Goal: Task Accomplishment & Management: Manage account settings

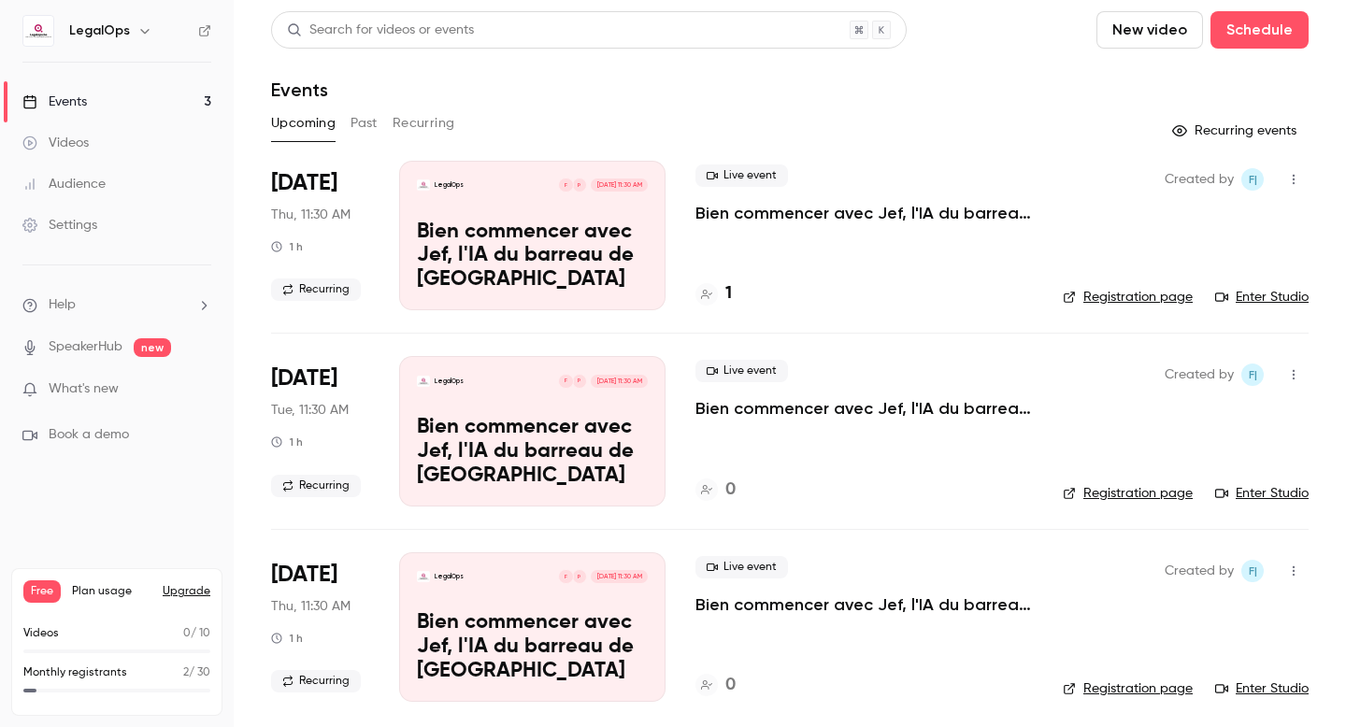
click at [136, 176] on link "Audience" at bounding box center [117, 184] width 234 height 41
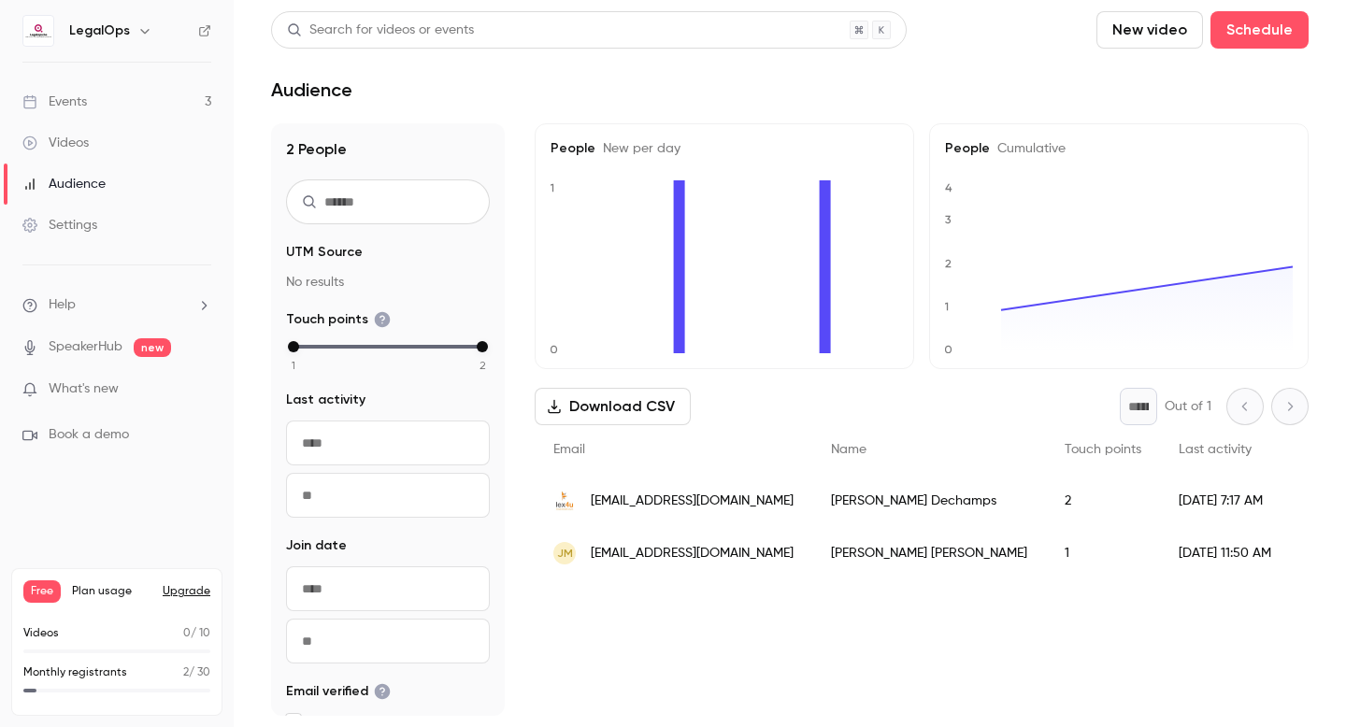
click at [104, 184] on div "Audience" at bounding box center [63, 184] width 83 height 19
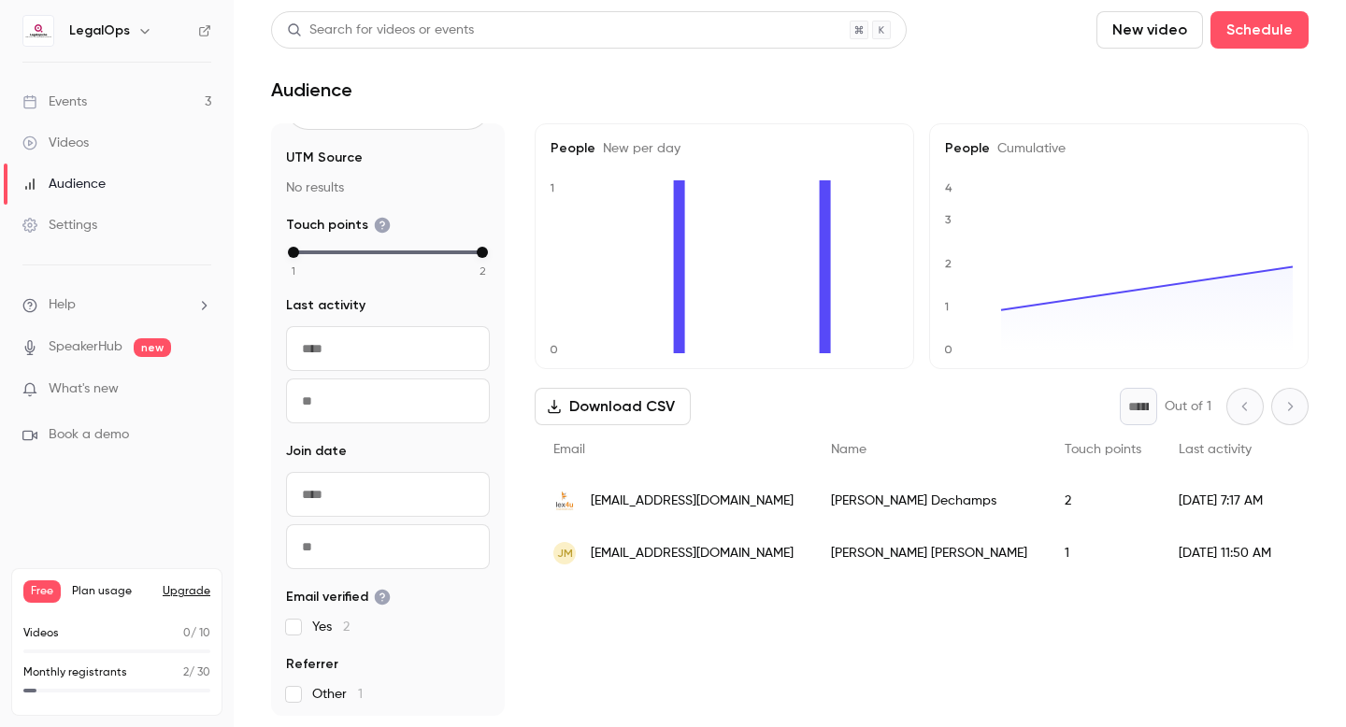
scroll to position [97, 0]
click at [381, 596] on icon at bounding box center [383, 595] width 16 height 16
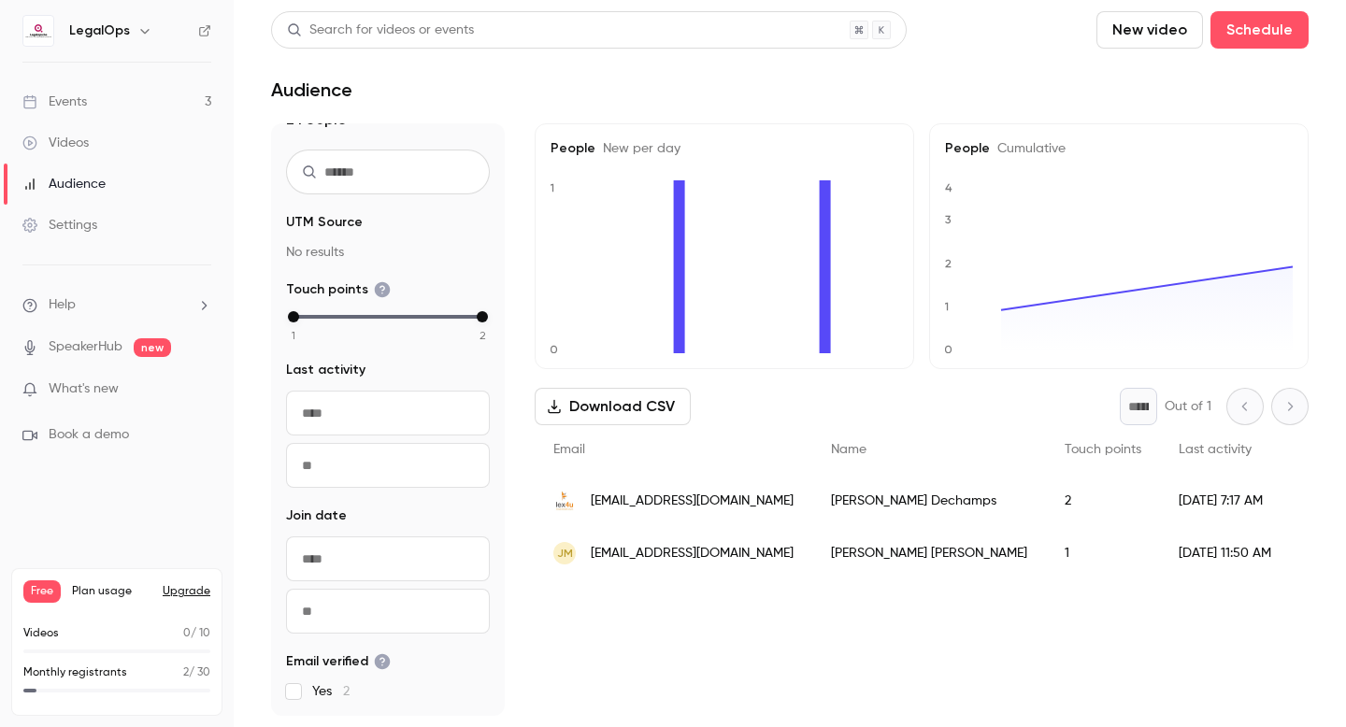
scroll to position [0, 0]
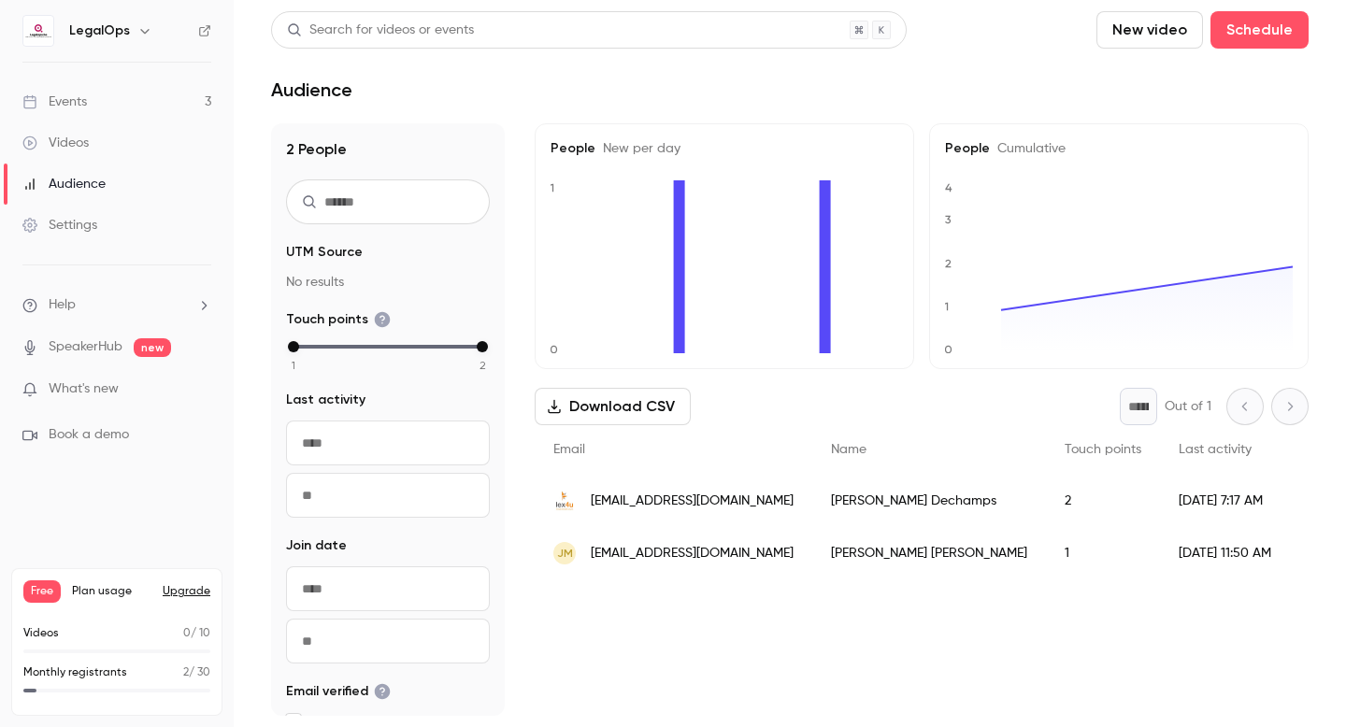
click at [112, 98] on link "Events 3" at bounding box center [117, 101] width 234 height 41
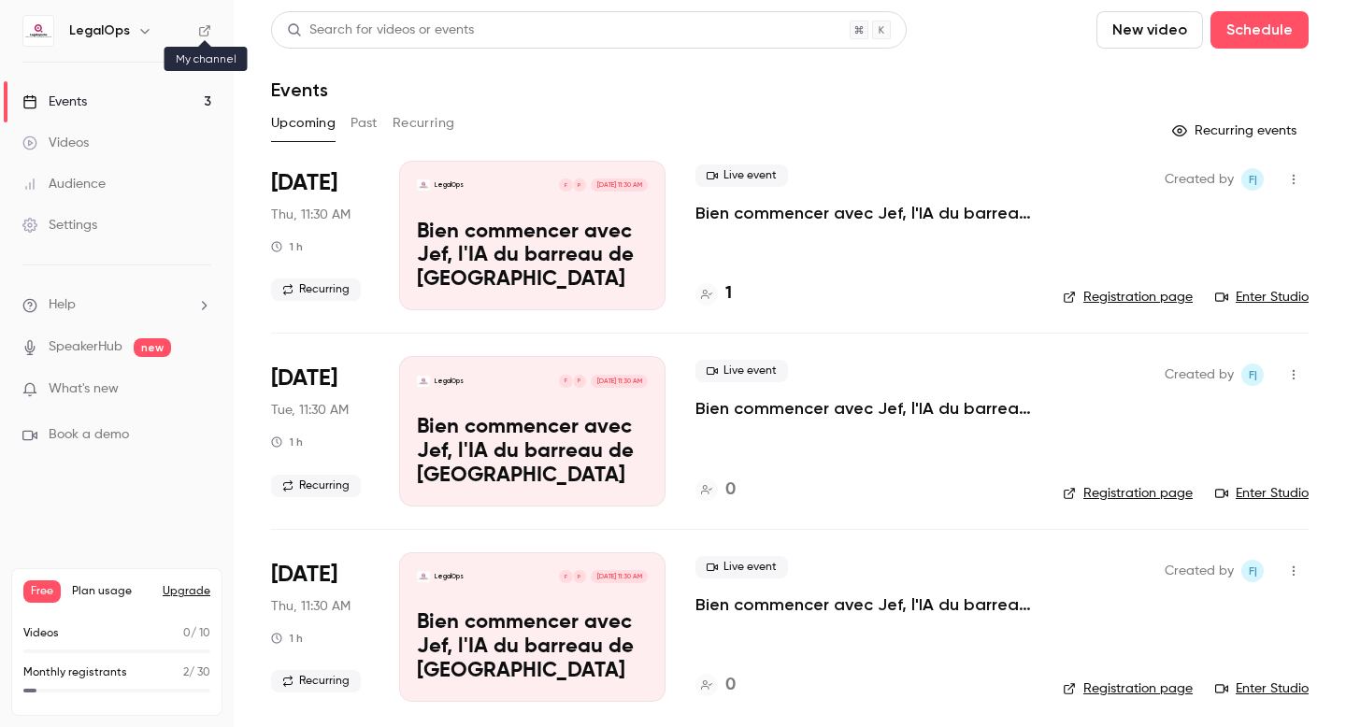
click at [209, 34] on icon at bounding box center [204, 30] width 13 height 13
click at [106, 160] on link "Videos" at bounding box center [117, 142] width 234 height 41
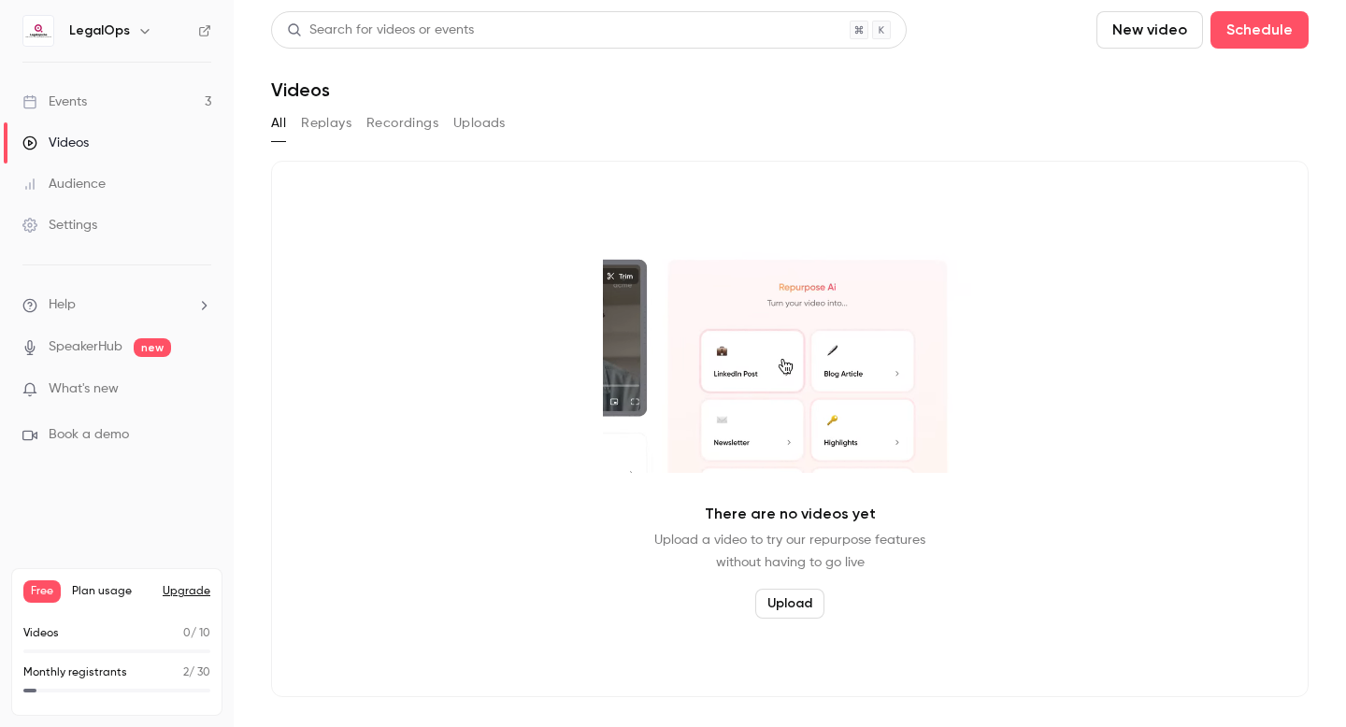
click at [340, 121] on button "Replays" at bounding box center [326, 123] width 50 height 30
click at [387, 130] on button "Recordings" at bounding box center [402, 123] width 72 height 30
click at [498, 133] on button "Uploads" at bounding box center [479, 123] width 52 height 30
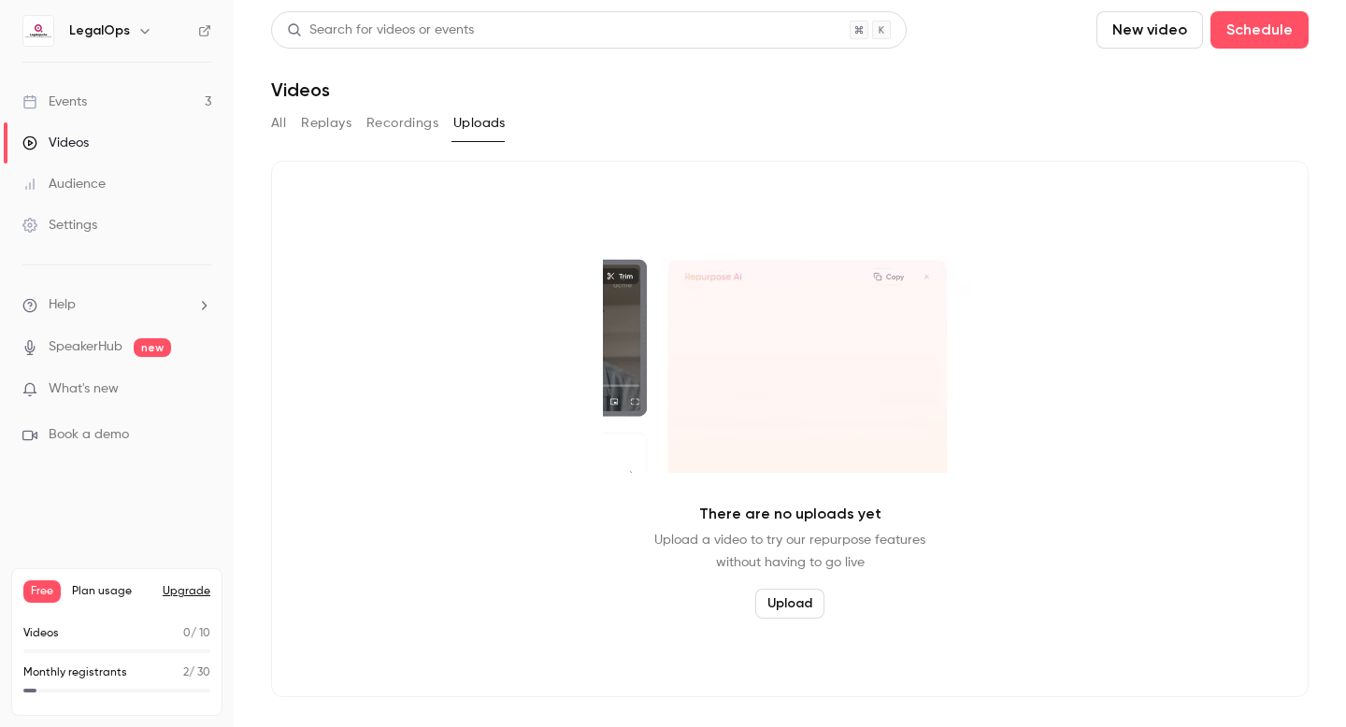
click at [410, 129] on button "Recordings" at bounding box center [402, 123] width 72 height 30
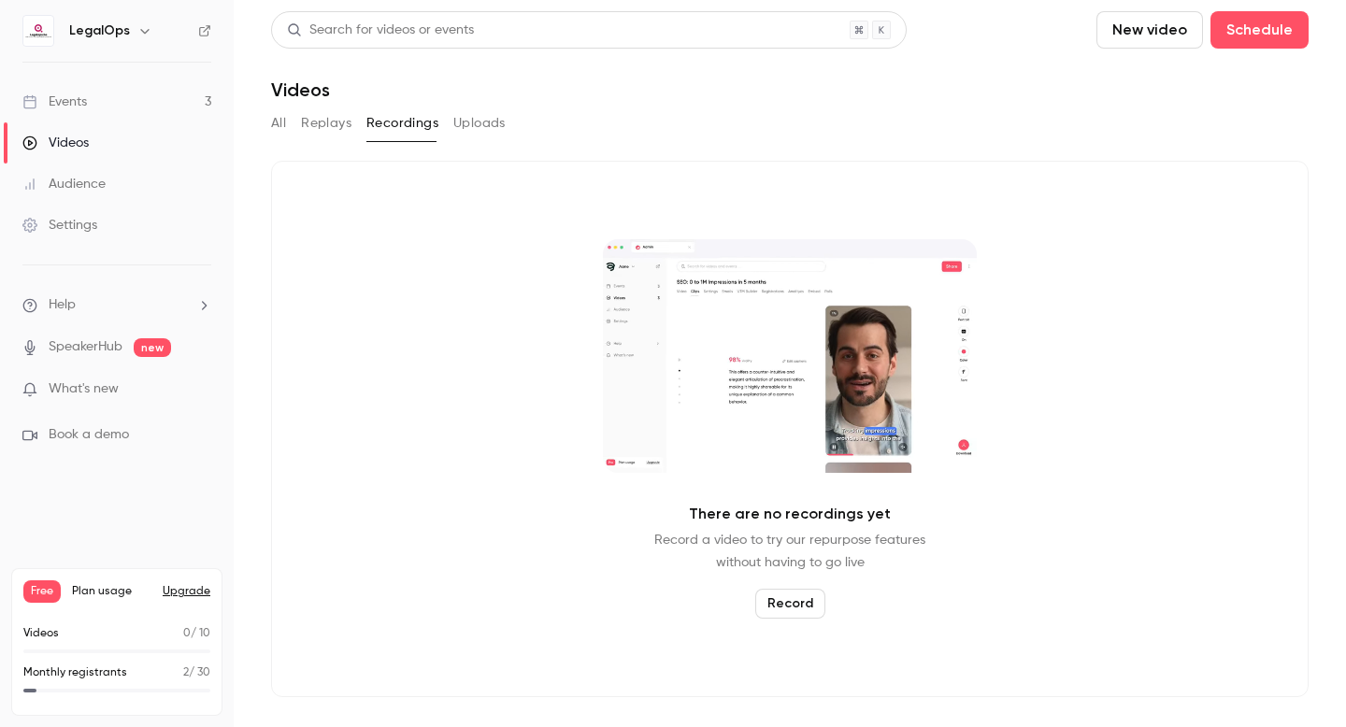
click at [493, 131] on button "Uploads" at bounding box center [479, 123] width 52 height 30
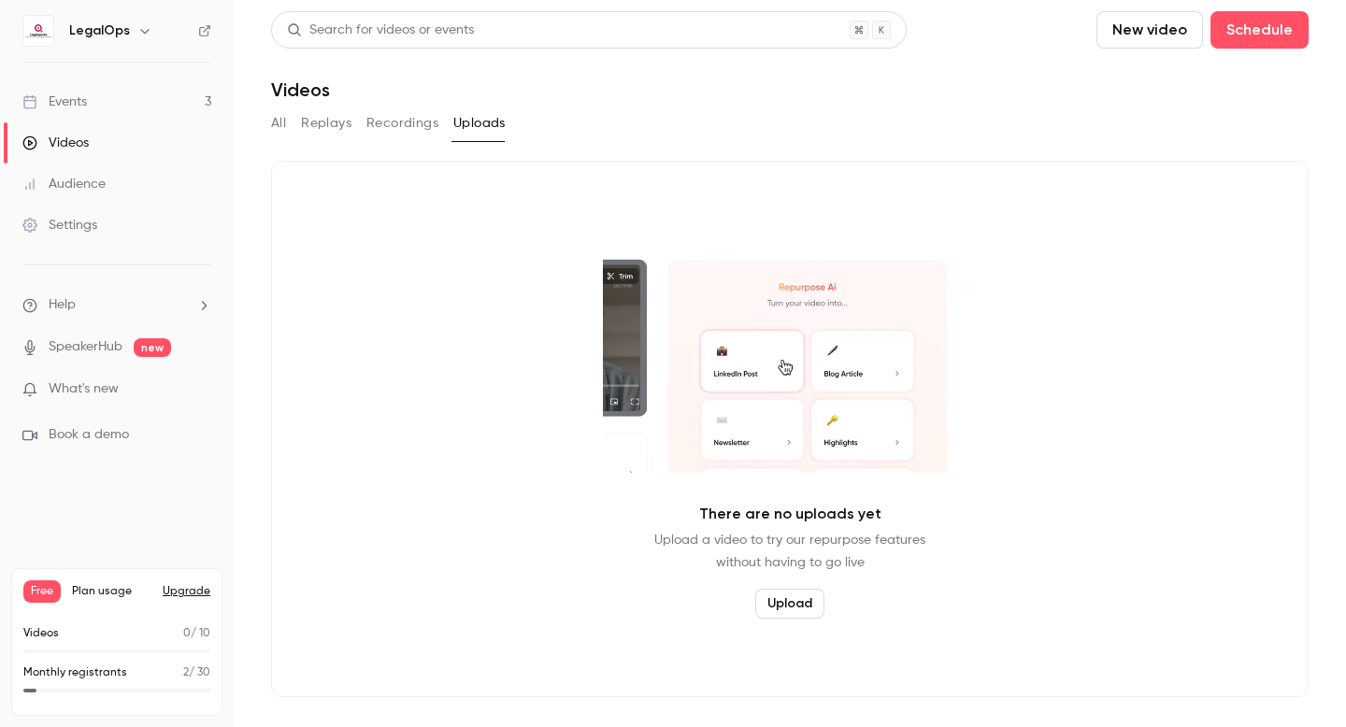
click at [414, 126] on button "Recordings" at bounding box center [402, 123] width 72 height 30
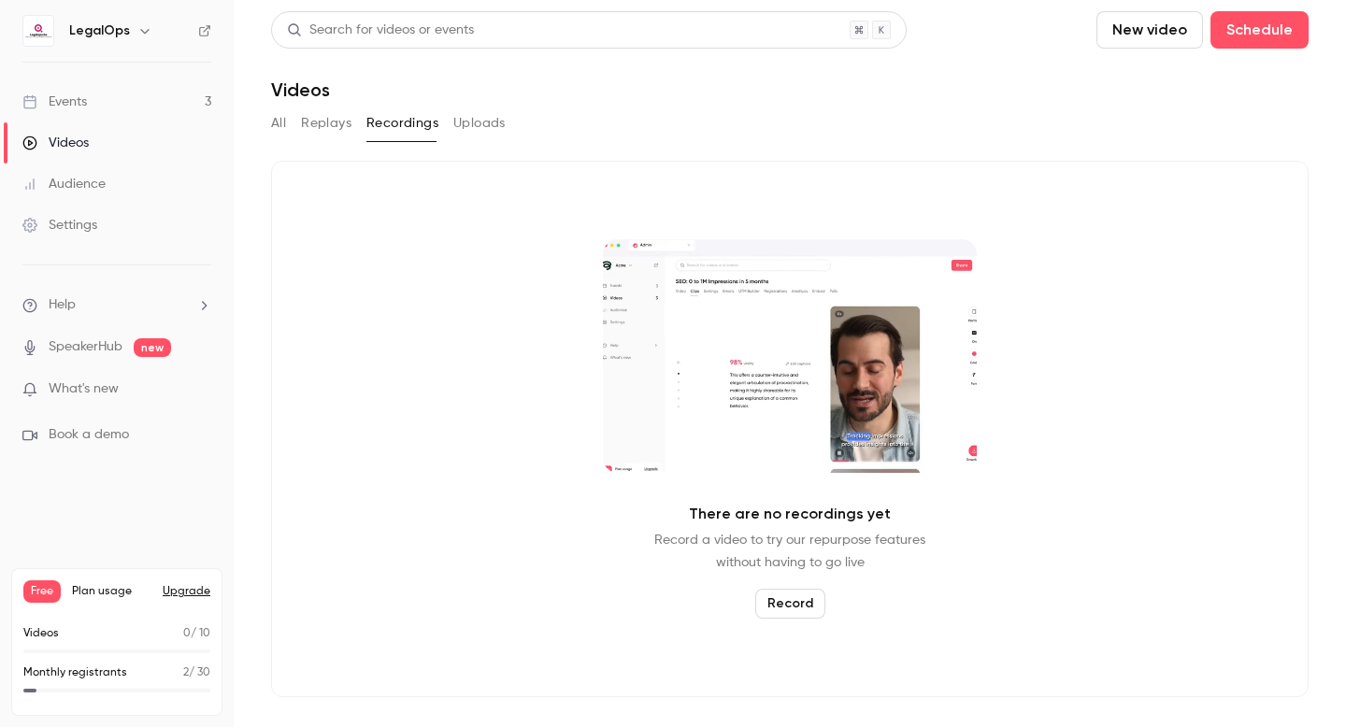
click at [801, 600] on button "Record" at bounding box center [790, 604] width 70 height 30
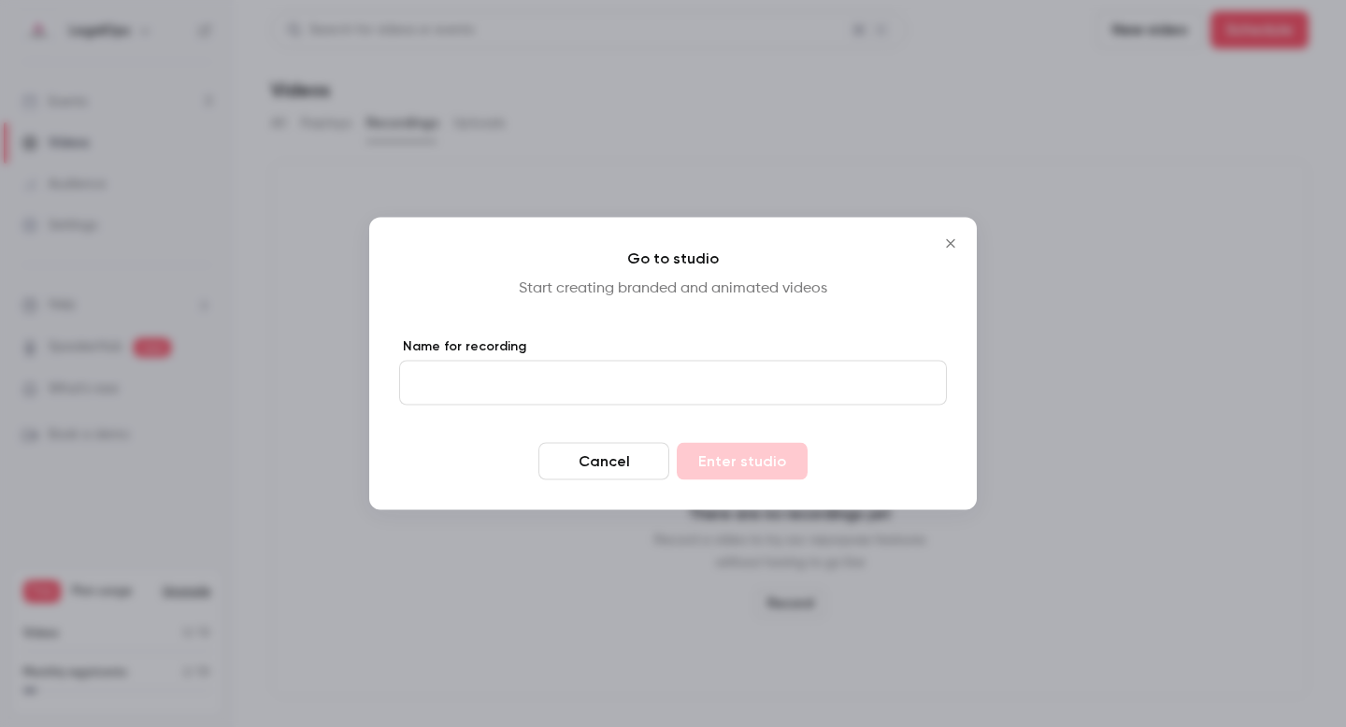
click at [614, 465] on button "Cancel" at bounding box center [604, 461] width 131 height 37
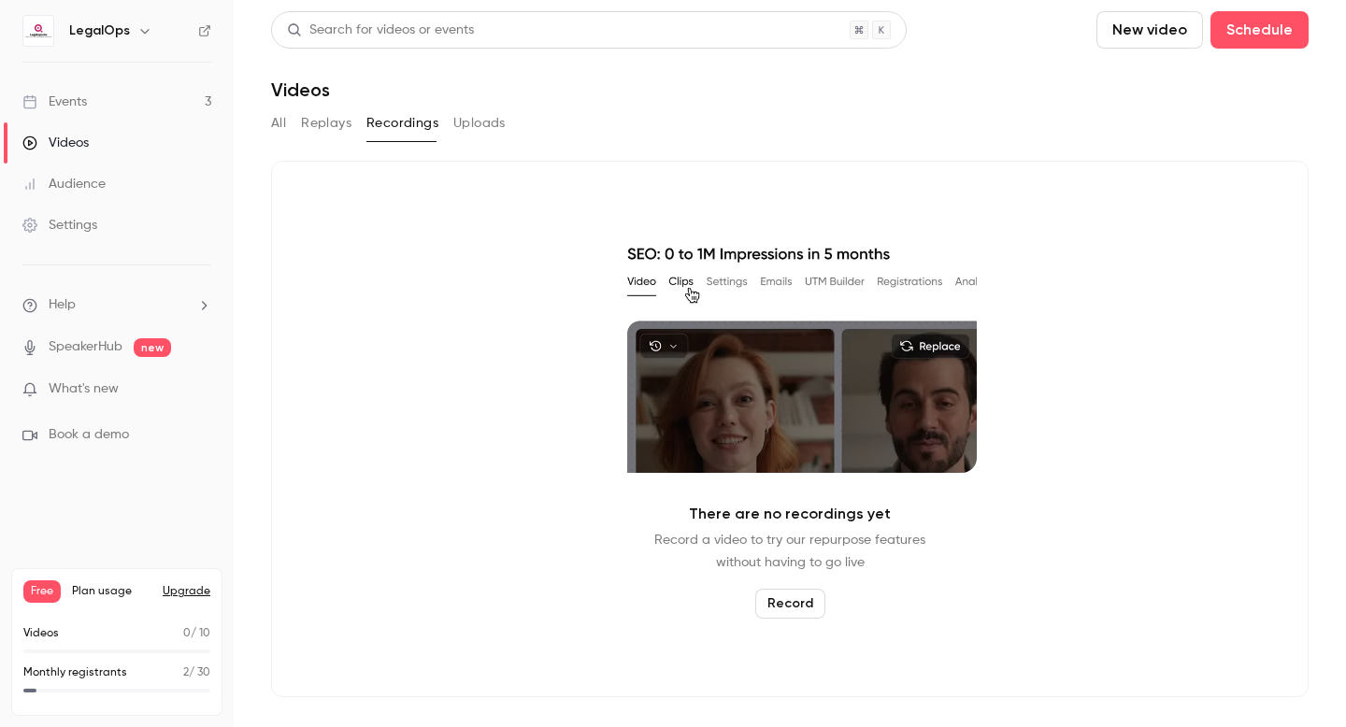
click at [114, 305] on li "Help" at bounding box center [116, 305] width 189 height 20
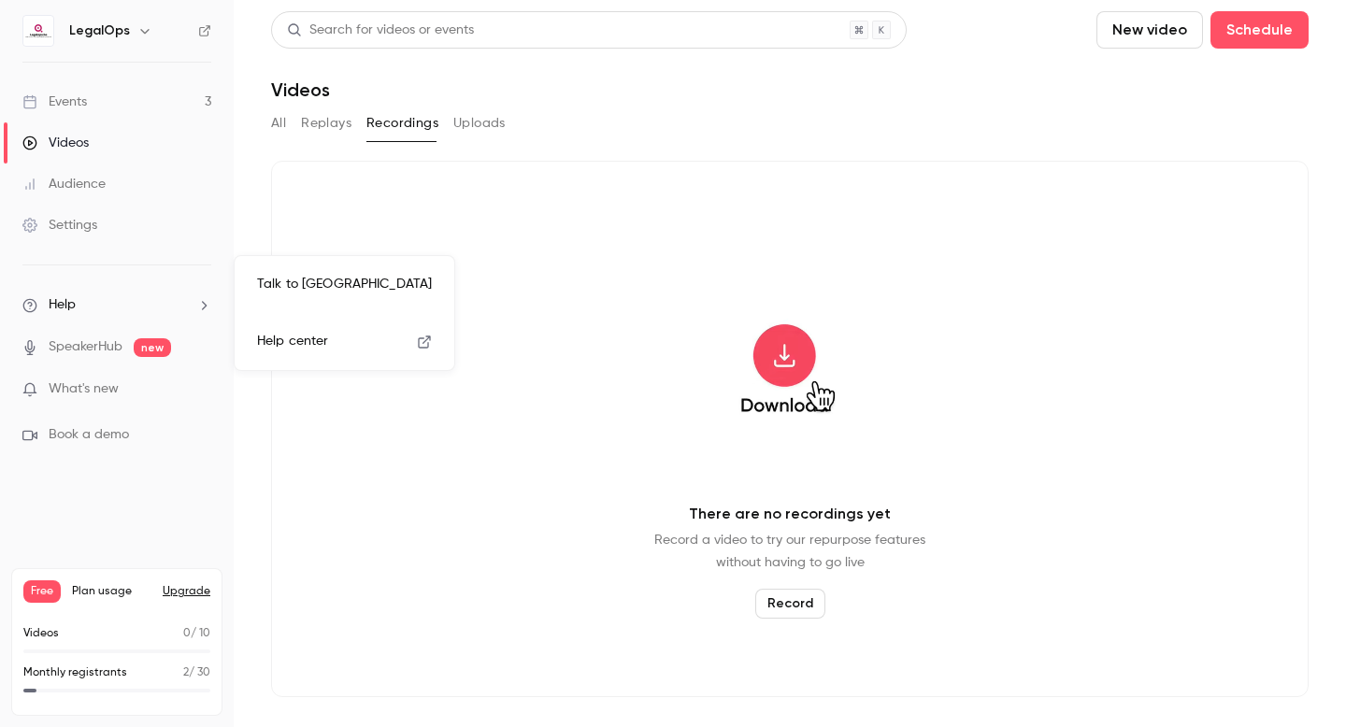
click at [291, 342] on span "Help center" at bounding box center [292, 342] width 71 height 20
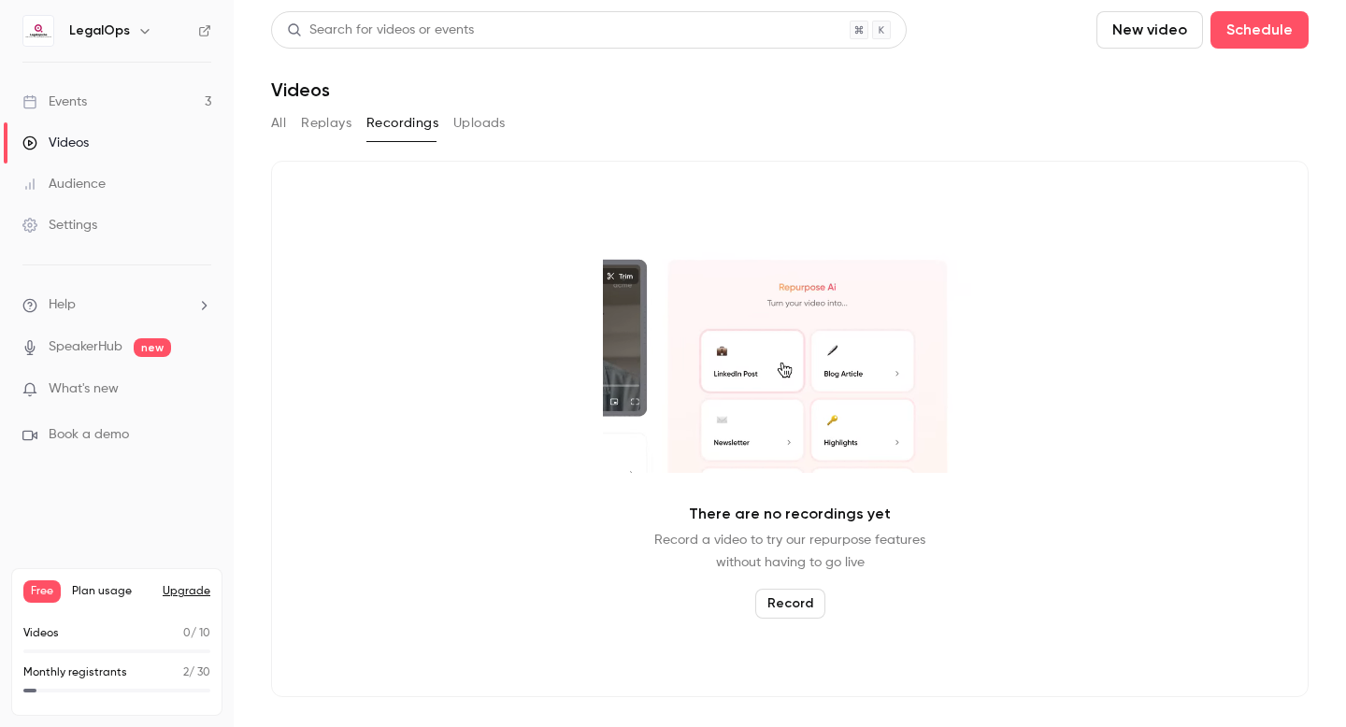
click at [179, 591] on button "Upgrade" at bounding box center [187, 591] width 48 height 15
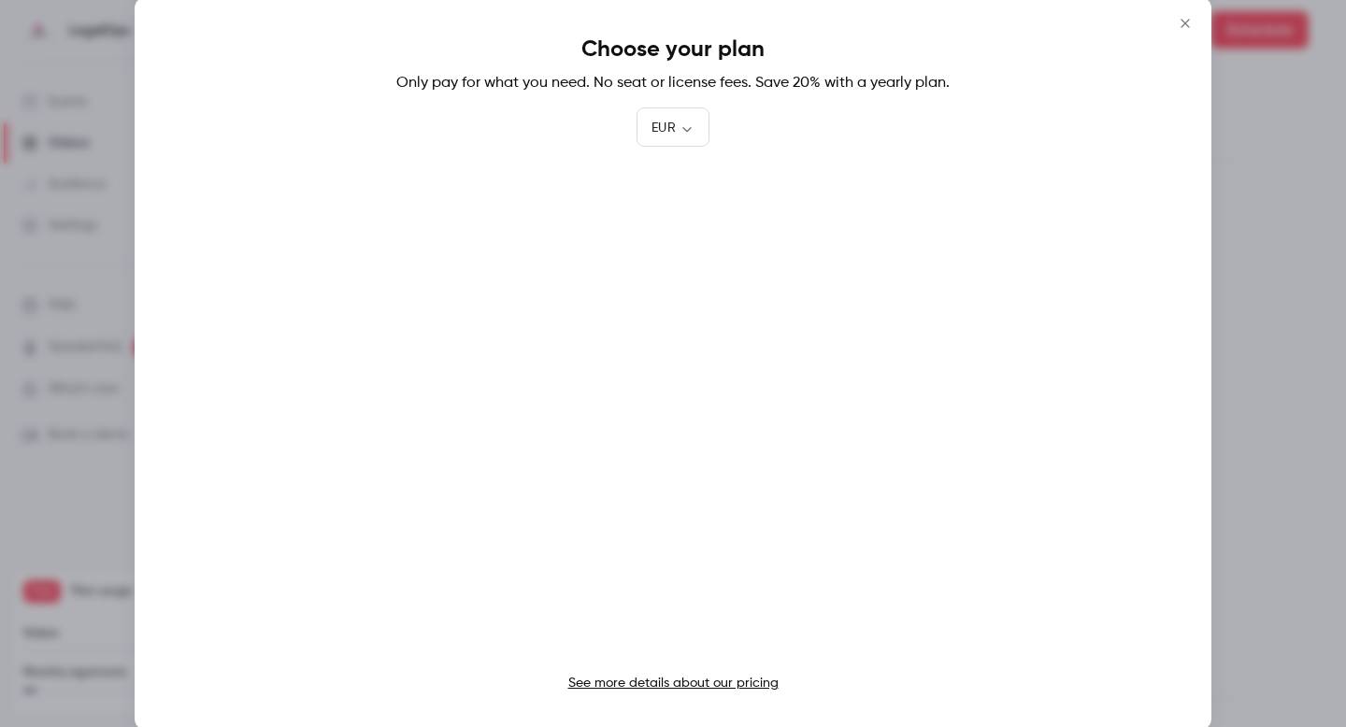
click at [101, 409] on div at bounding box center [673, 363] width 1346 height 727
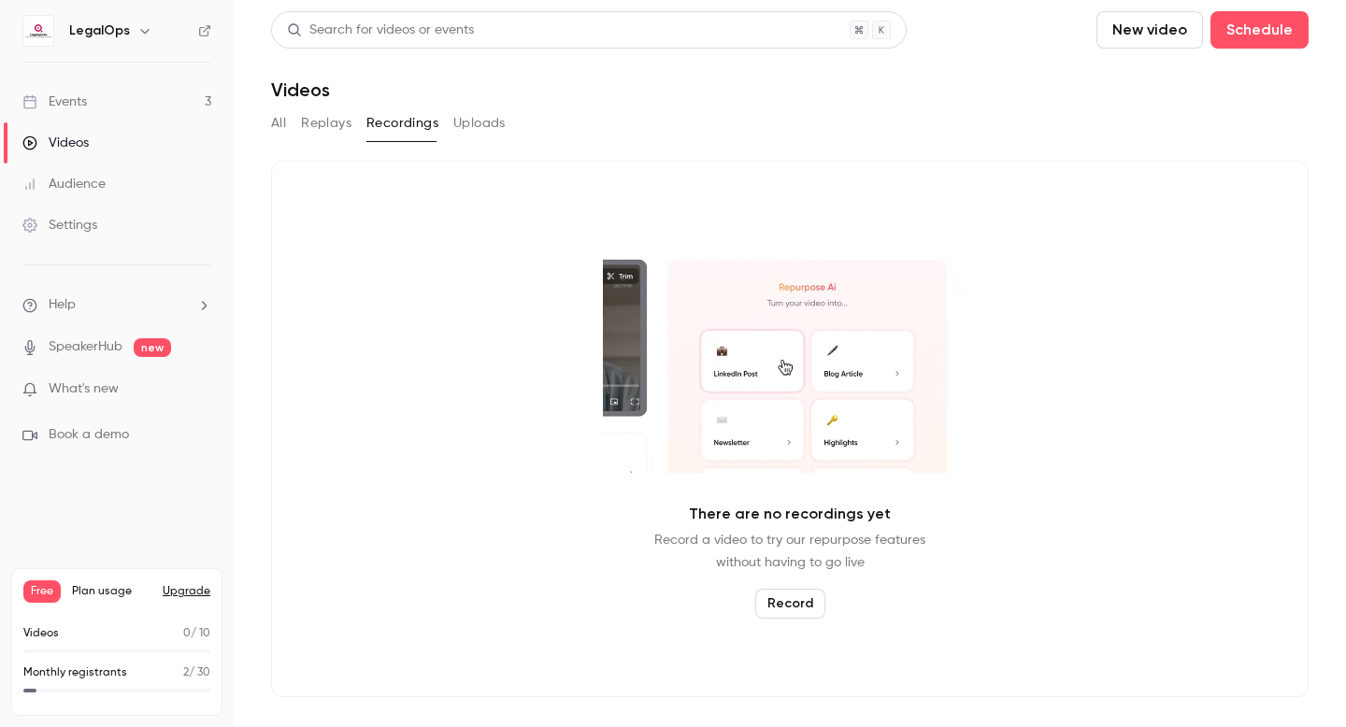
click at [179, 587] on button "Upgrade" at bounding box center [187, 591] width 48 height 15
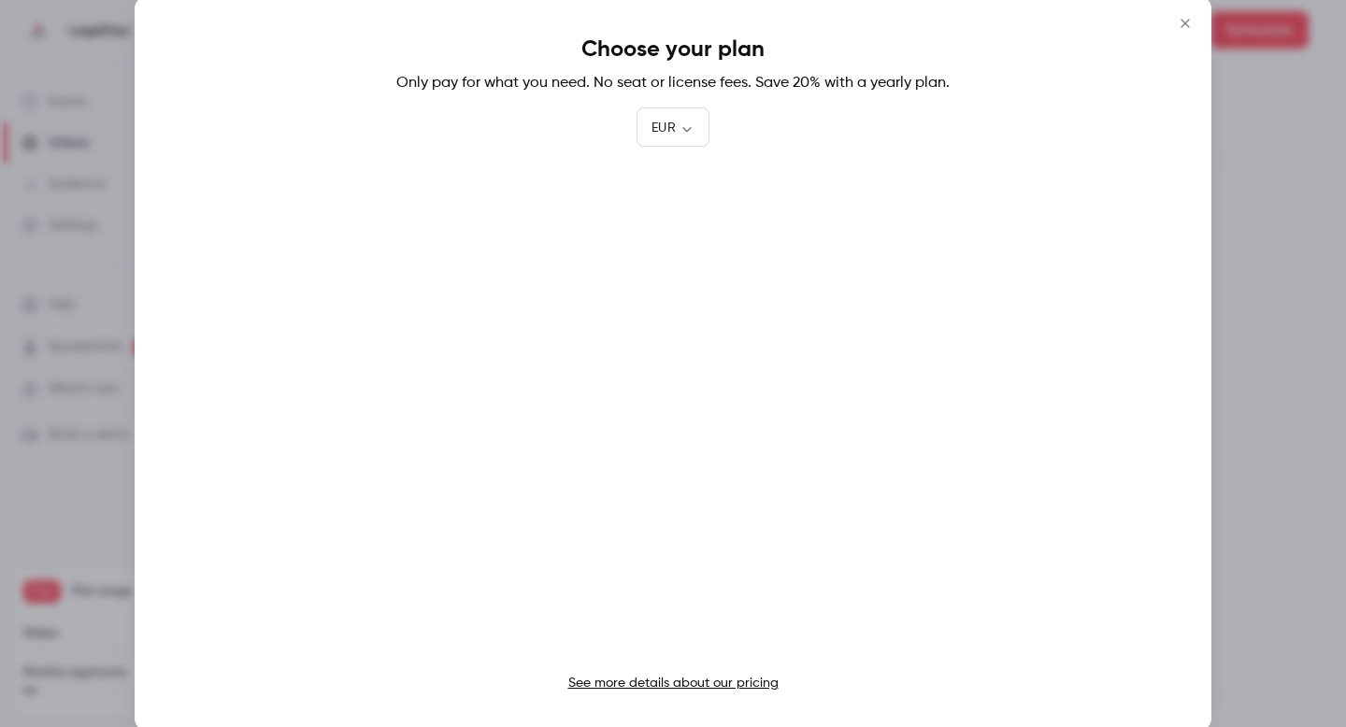
click at [108, 460] on div at bounding box center [673, 363] width 1346 height 727
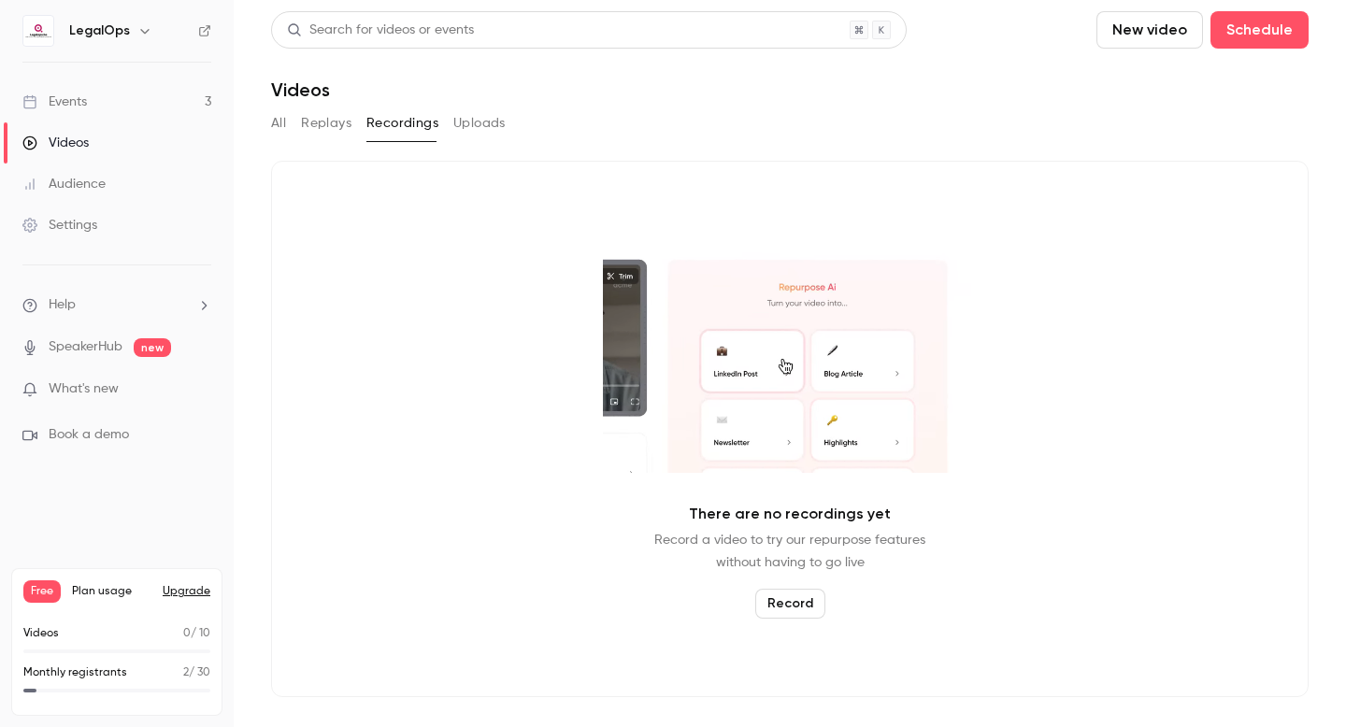
click at [117, 141] on link "Videos" at bounding box center [117, 142] width 234 height 41
click at [773, 604] on button "Upload" at bounding box center [789, 604] width 69 height 30
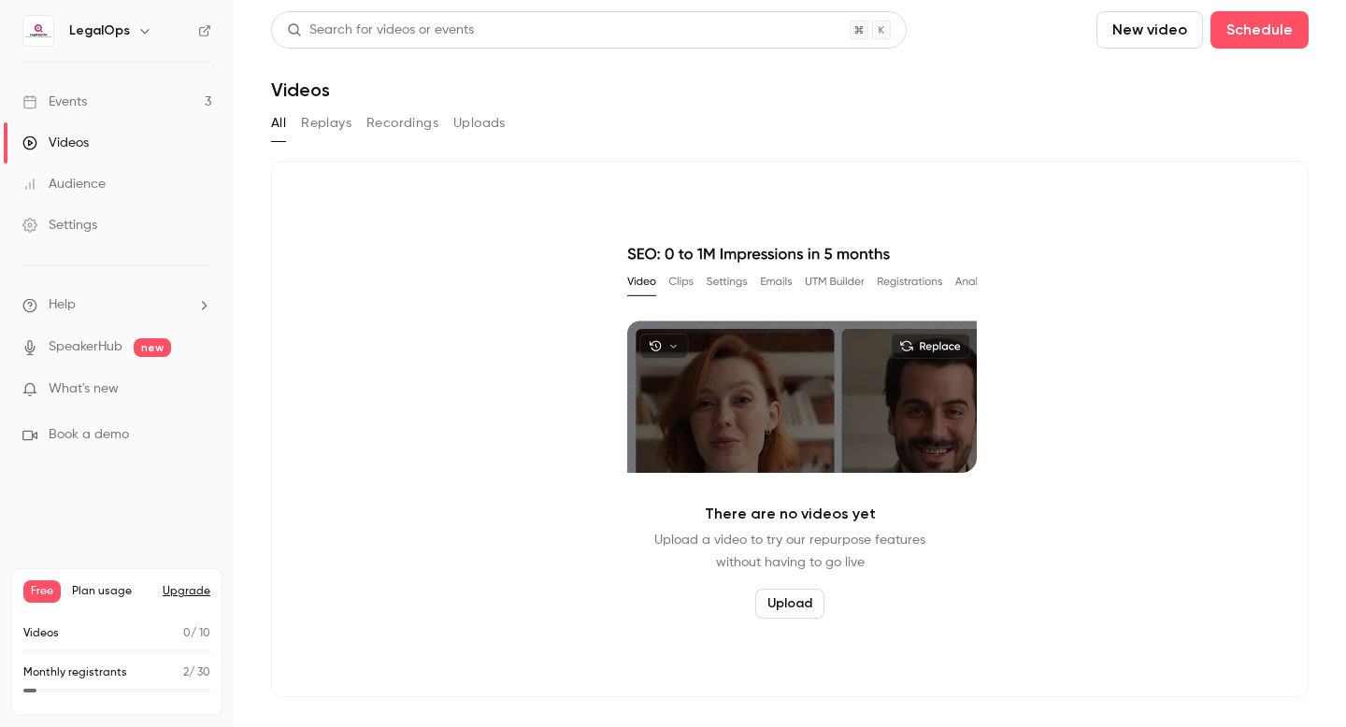
click at [419, 126] on button "Recordings" at bounding box center [402, 123] width 72 height 30
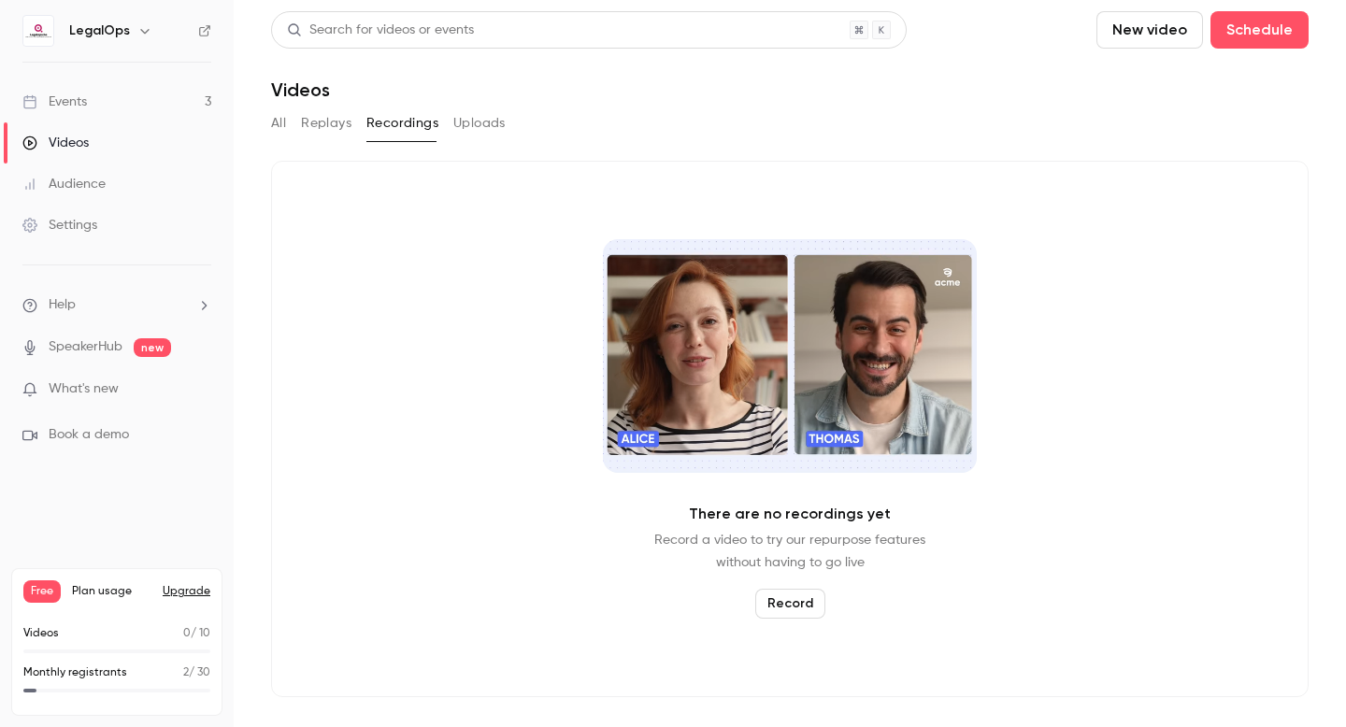
click at [792, 608] on button "Record" at bounding box center [790, 604] width 70 height 30
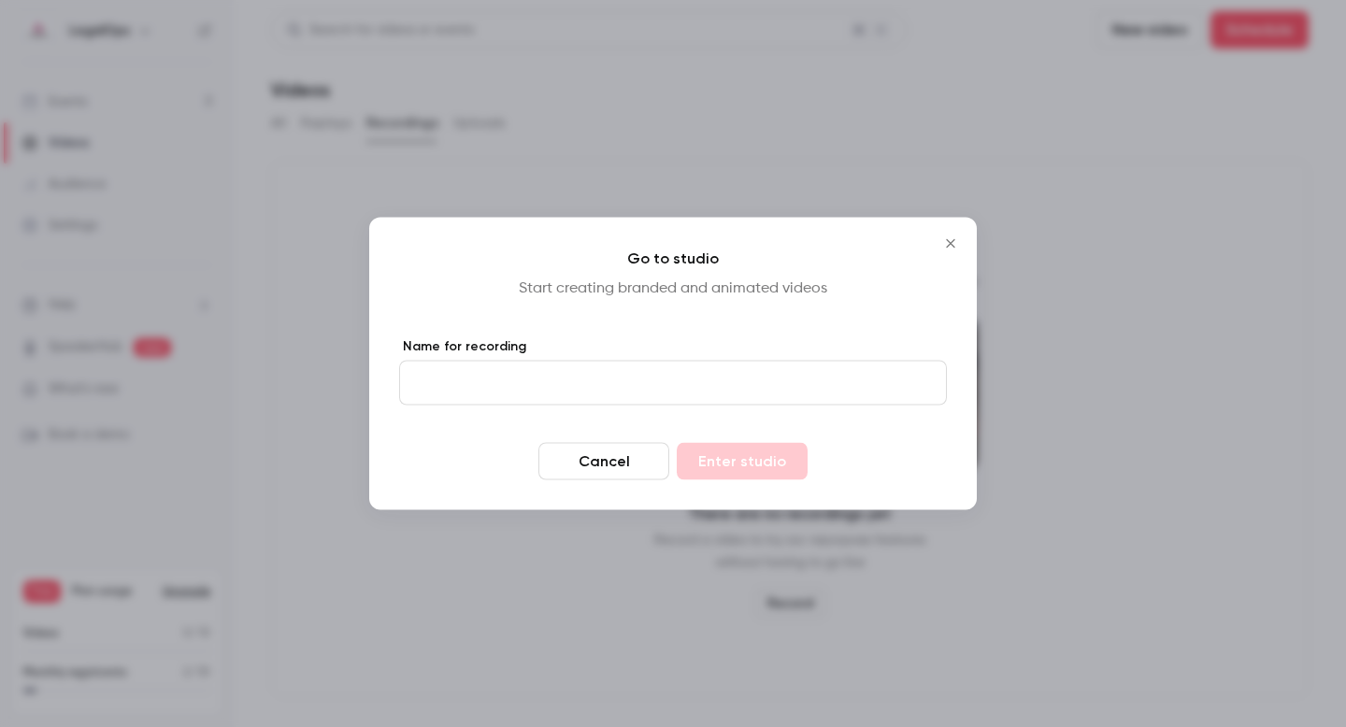
click at [557, 361] on input "Name for recording" at bounding box center [673, 383] width 548 height 45
type input "****"
click at [756, 467] on button "Enter studio" at bounding box center [742, 461] width 131 height 37
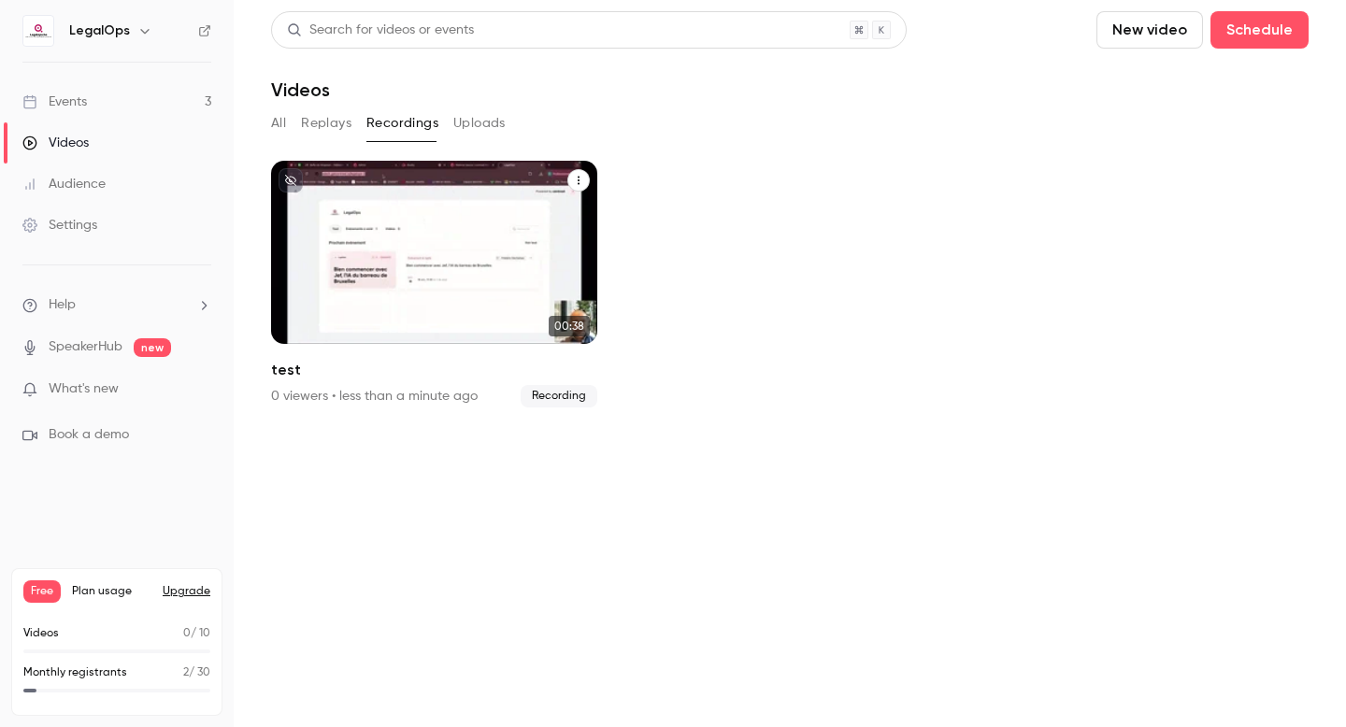
click at [443, 279] on div "LegalOps [DATE] test" at bounding box center [434, 252] width 326 height 183
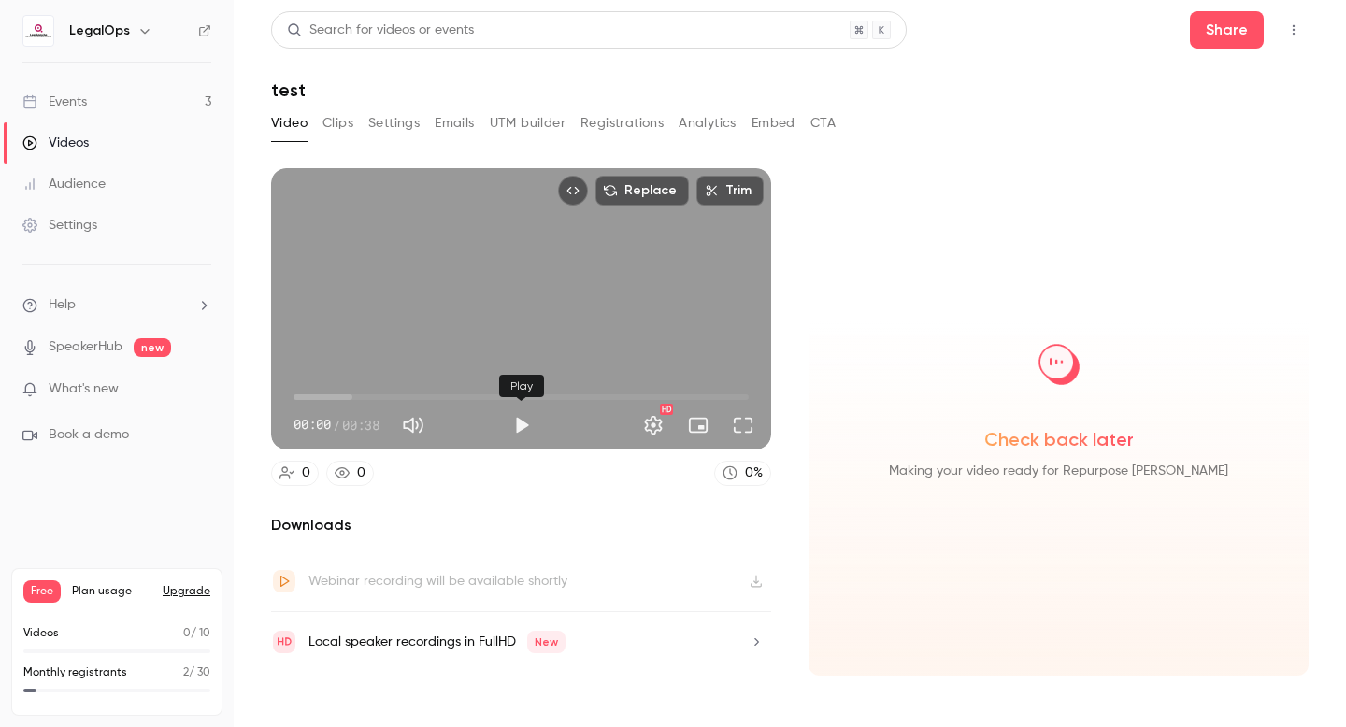
click at [521, 428] on button "Play" at bounding box center [521, 425] width 37 height 37
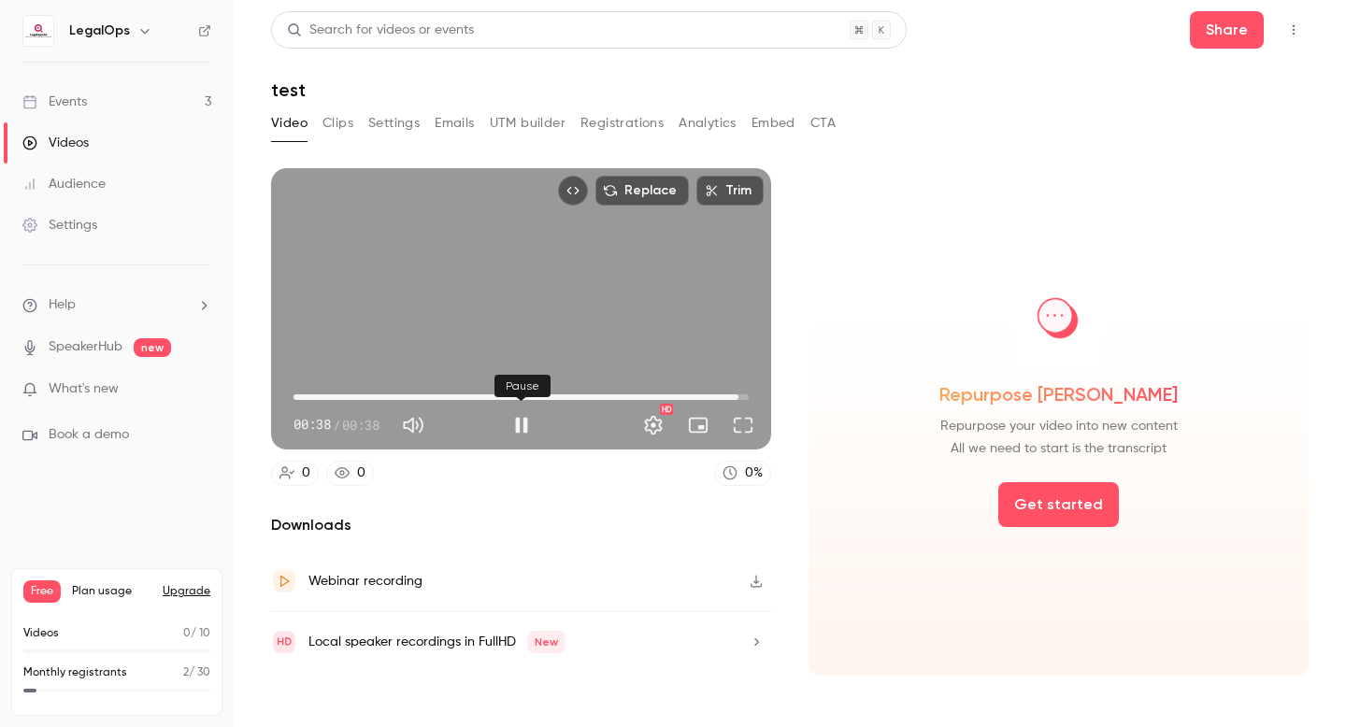
click at [522, 420] on button "Pause" at bounding box center [521, 425] width 37 height 37
type input "****"
click at [344, 121] on button "Clips" at bounding box center [338, 123] width 31 height 30
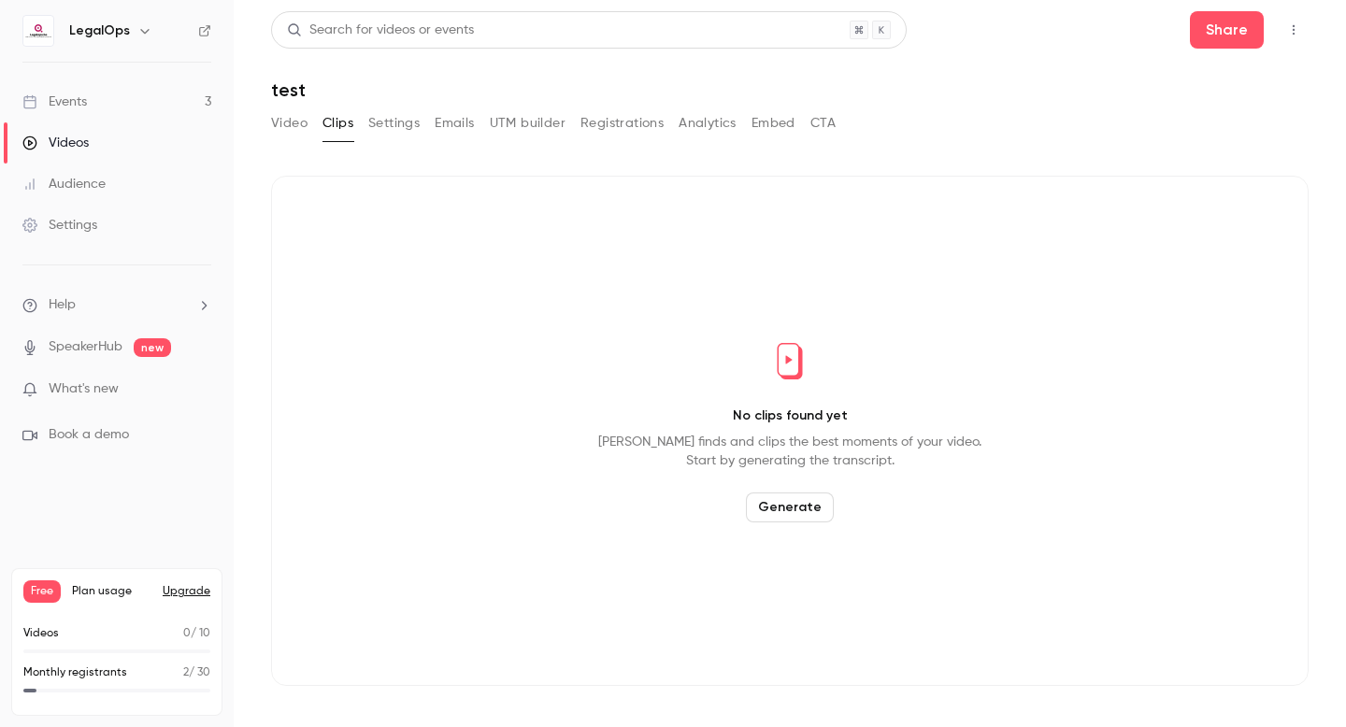
click at [409, 128] on button "Settings" at bounding box center [393, 123] width 51 height 30
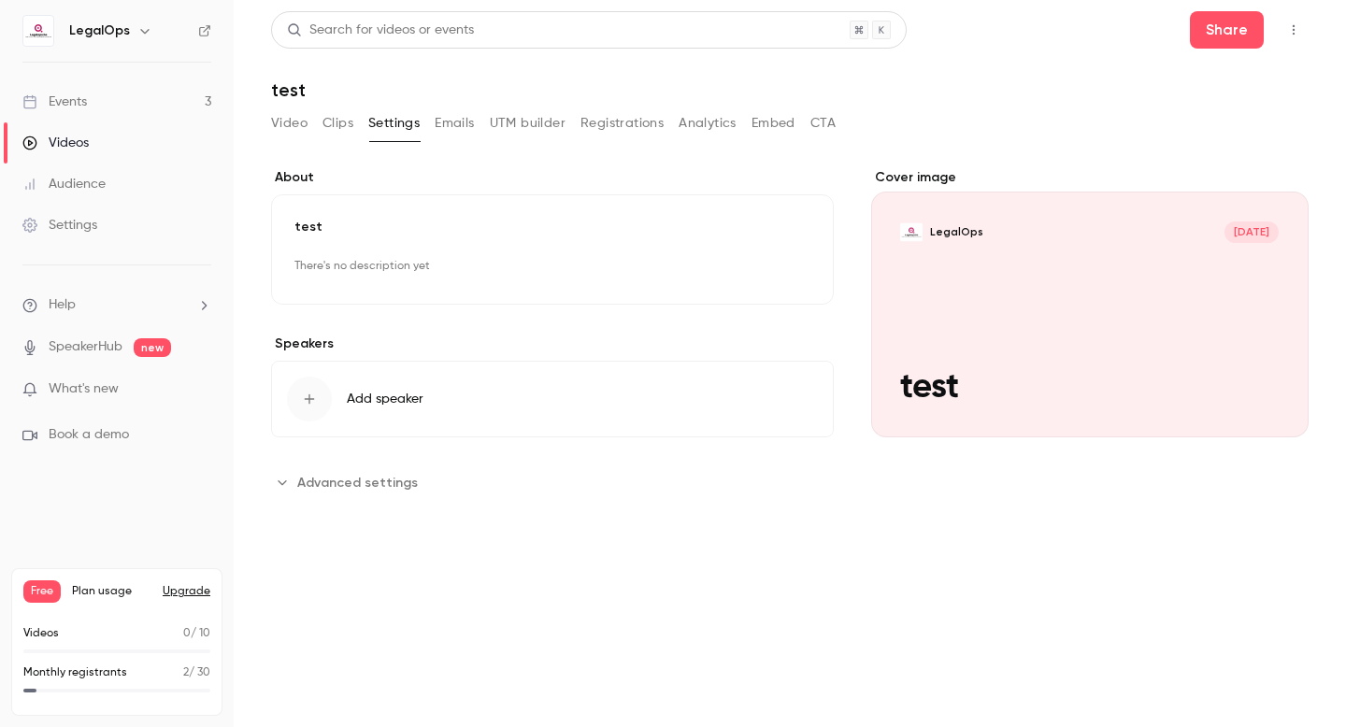
click at [535, 127] on button "UTM builder" at bounding box center [528, 123] width 76 height 30
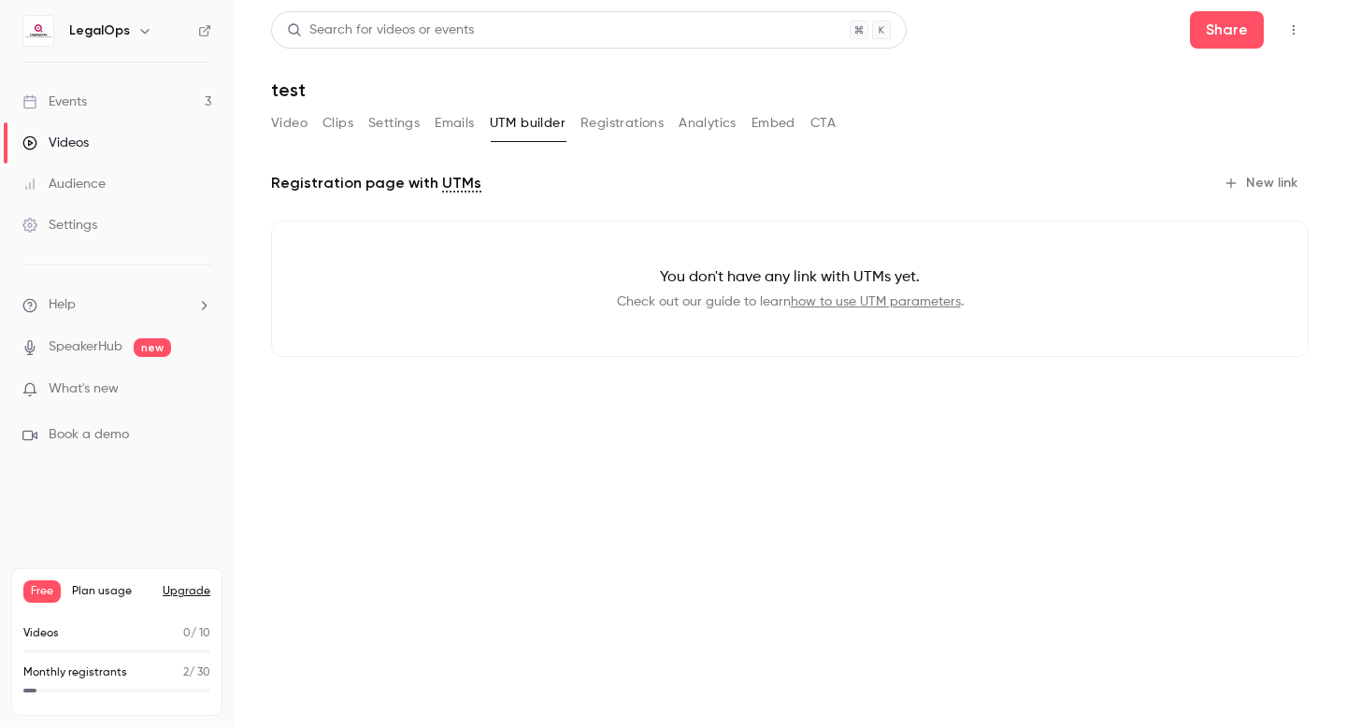
click at [626, 134] on button "Registrations" at bounding box center [622, 123] width 83 height 30
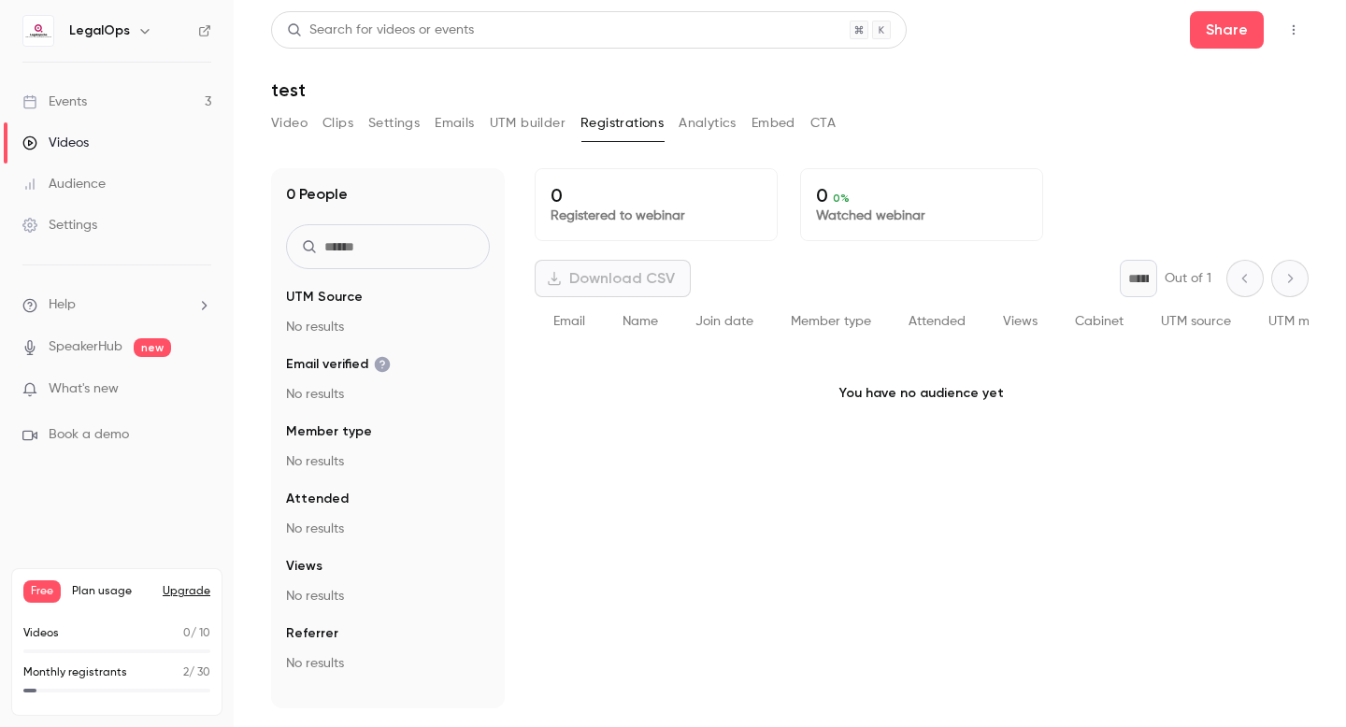
click at [300, 120] on button "Video" at bounding box center [289, 123] width 36 height 30
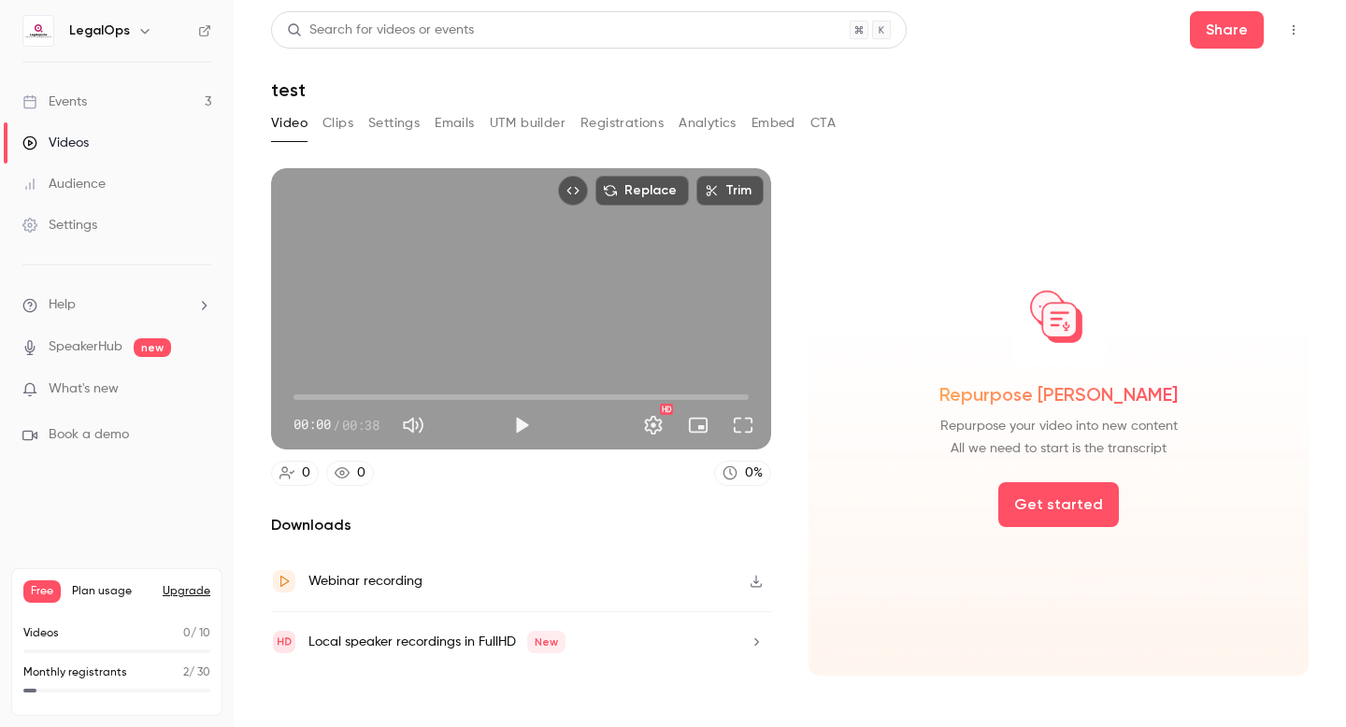
click at [99, 142] on link "Videos" at bounding box center [117, 142] width 234 height 41
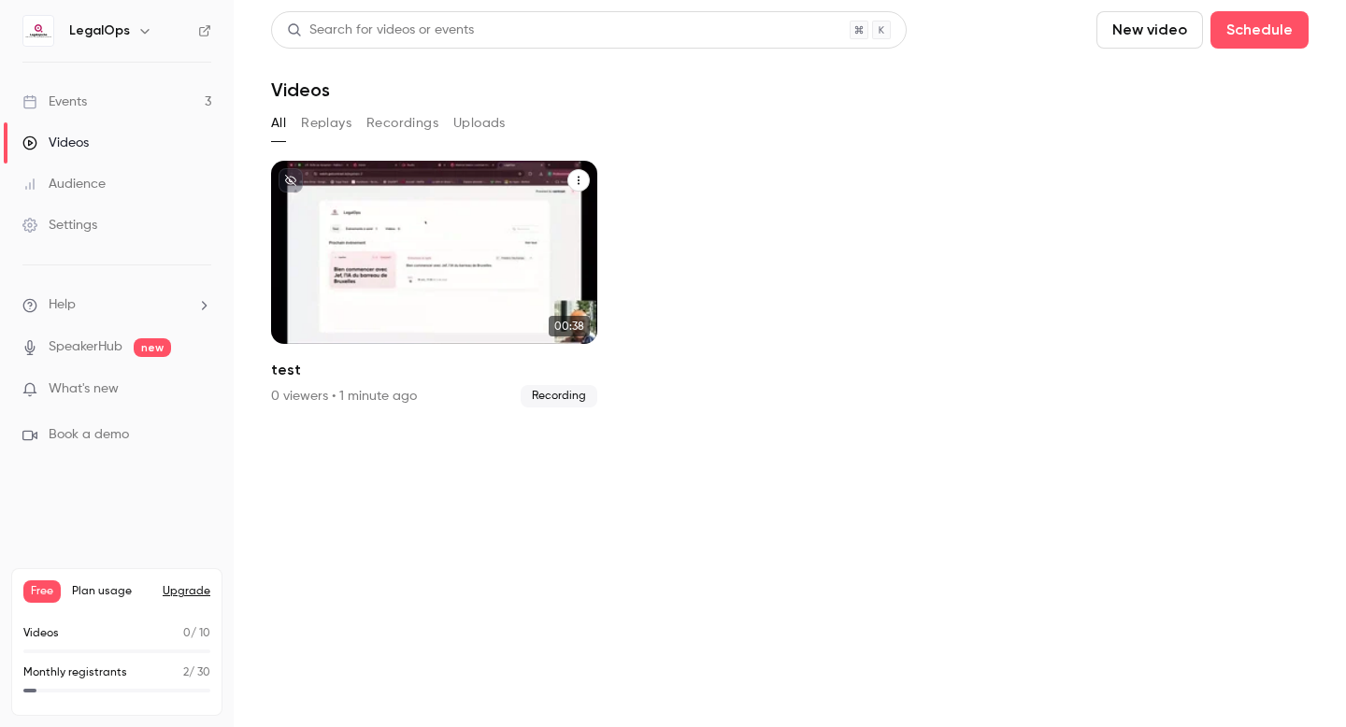
click at [578, 179] on icon "test" at bounding box center [578, 180] width 11 height 11
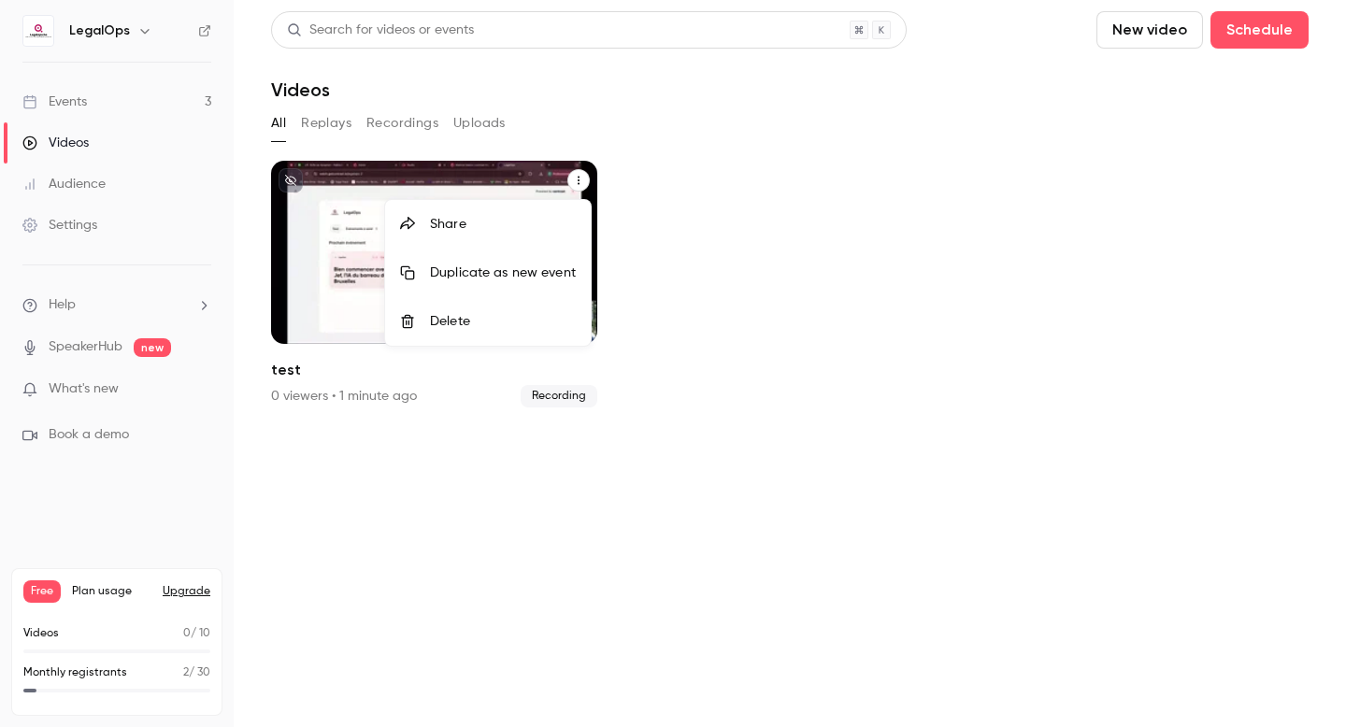
click at [544, 317] on div "Delete" at bounding box center [503, 321] width 146 height 19
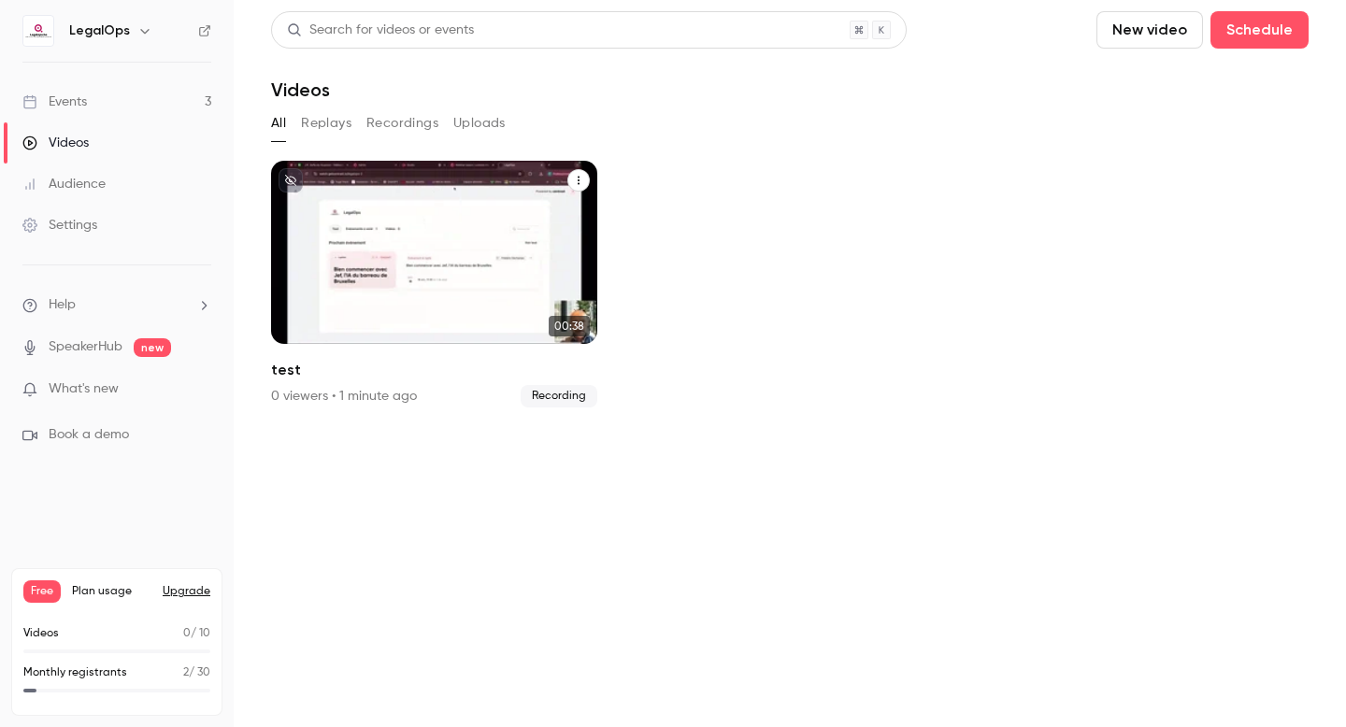
click at [580, 183] on icon "test" at bounding box center [578, 180] width 11 height 11
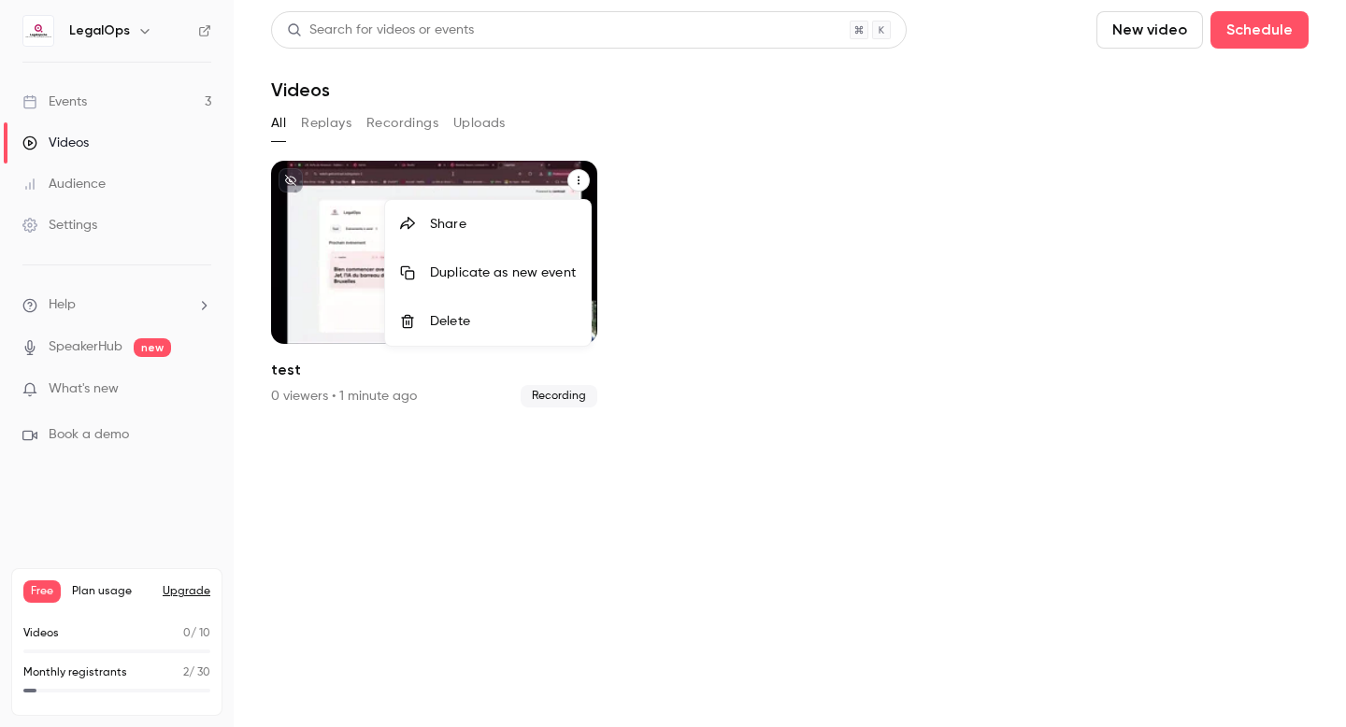
click at [515, 325] on div "Delete" at bounding box center [503, 321] width 146 height 19
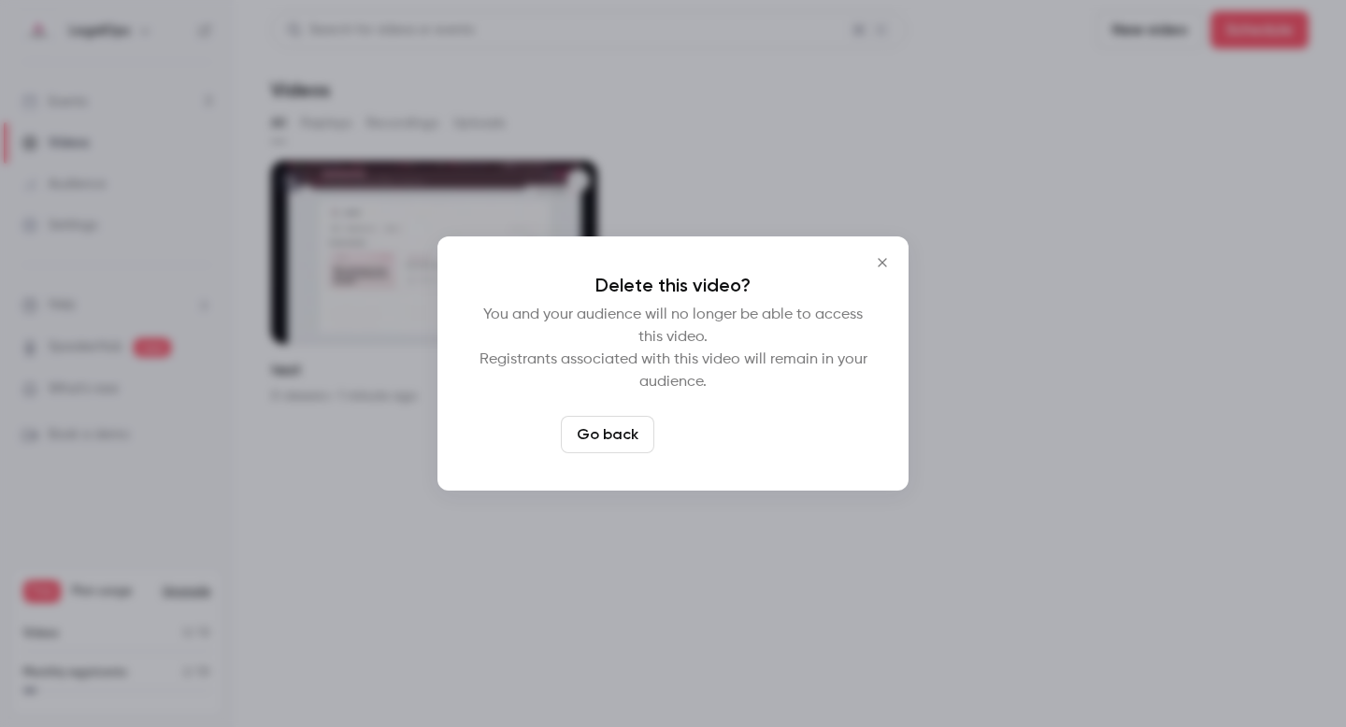
click at [737, 443] on button "Delete video" at bounding box center [724, 434] width 124 height 37
